Goal: Information Seeking & Learning: Compare options

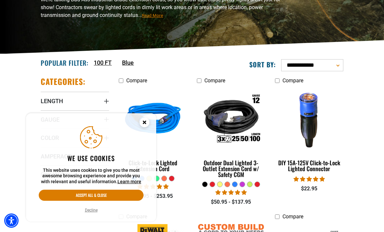
scroll to position [93, 0]
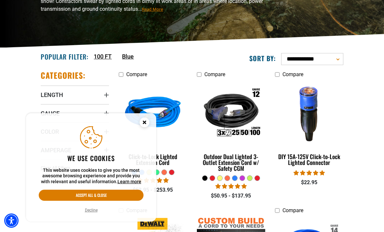
click at [145, 123] on icon "Close this option" at bounding box center [144, 122] width 2 height 2
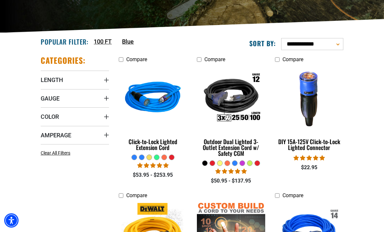
scroll to position [108, 0]
click at [171, 145] on div "Click-to-Lock Lighted Extension Cord" at bounding box center [153, 144] width 68 height 12
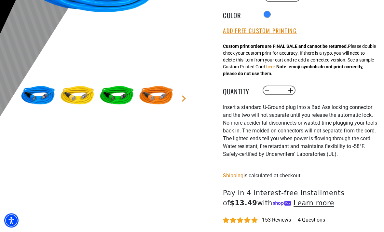
scroll to position [171, 0]
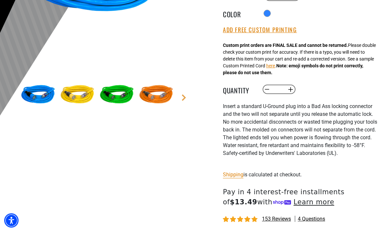
click at [181, 102] on main-product-gallery "1 of 6 Previous Next" at bounding box center [96, 24] width 182 height 248
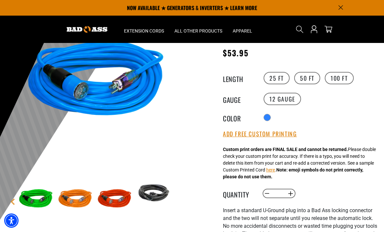
scroll to position [66, 0]
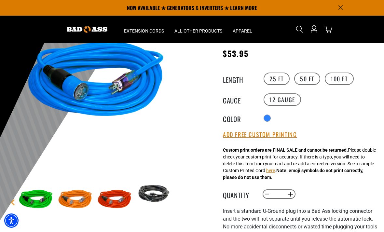
click at [176, 109] on main-product-gallery "1 of 6 Previous Next" at bounding box center [96, 128] width 182 height 248
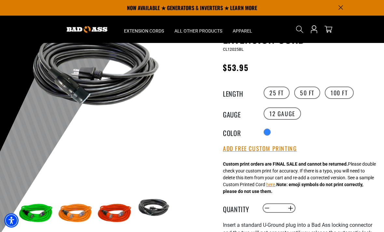
scroll to position [52, 0]
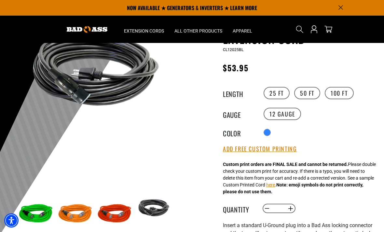
click at [303, 93] on label "50 FT" at bounding box center [307, 93] width 26 height 12
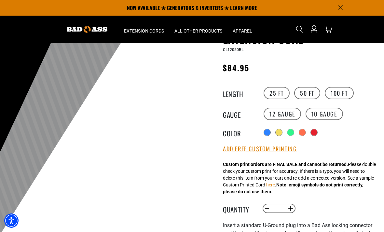
click at [276, 92] on label "25 FT" at bounding box center [276, 93] width 26 height 12
click at [312, 90] on label "50 FT" at bounding box center [307, 93] width 26 height 12
click at [346, 89] on label "100 FT" at bounding box center [338, 93] width 29 height 12
click at [310, 90] on label "50 FT" at bounding box center [307, 93] width 26 height 12
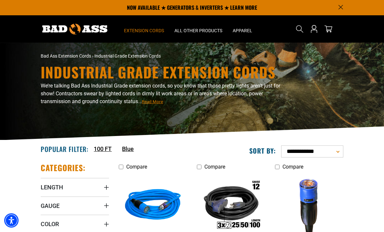
scroll to position [1, 0]
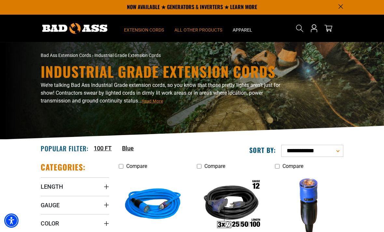
click at [208, 29] on span "All Other Products" at bounding box center [198, 30] width 48 height 6
click at [204, 25] on summary "All Other Products" at bounding box center [198, 28] width 58 height 27
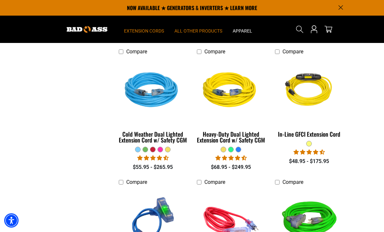
scroll to position [346, 0]
